Goal: Task Accomplishment & Management: Use online tool/utility

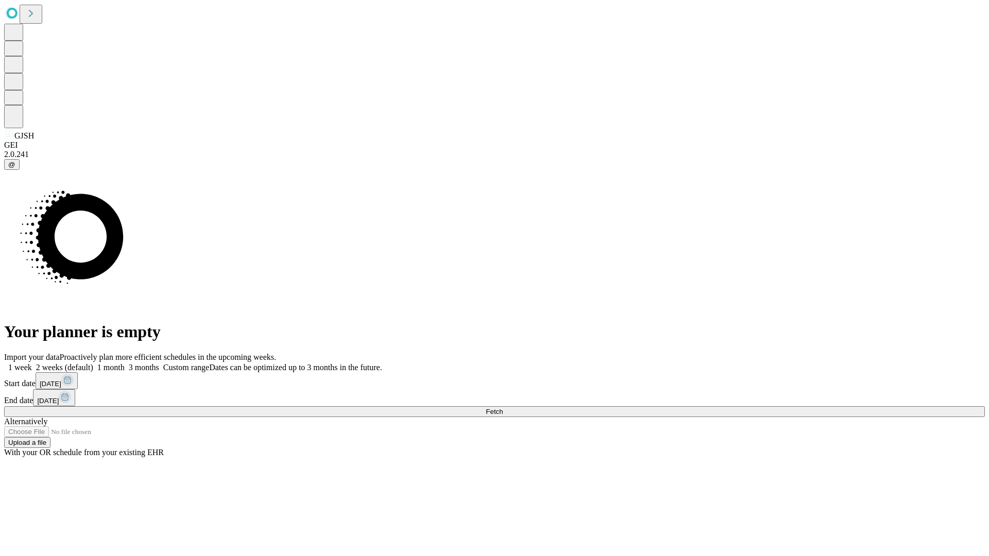
click at [503, 408] on span "Fetch" at bounding box center [494, 412] width 17 height 8
